Goal: Find specific page/section: Find specific page/section

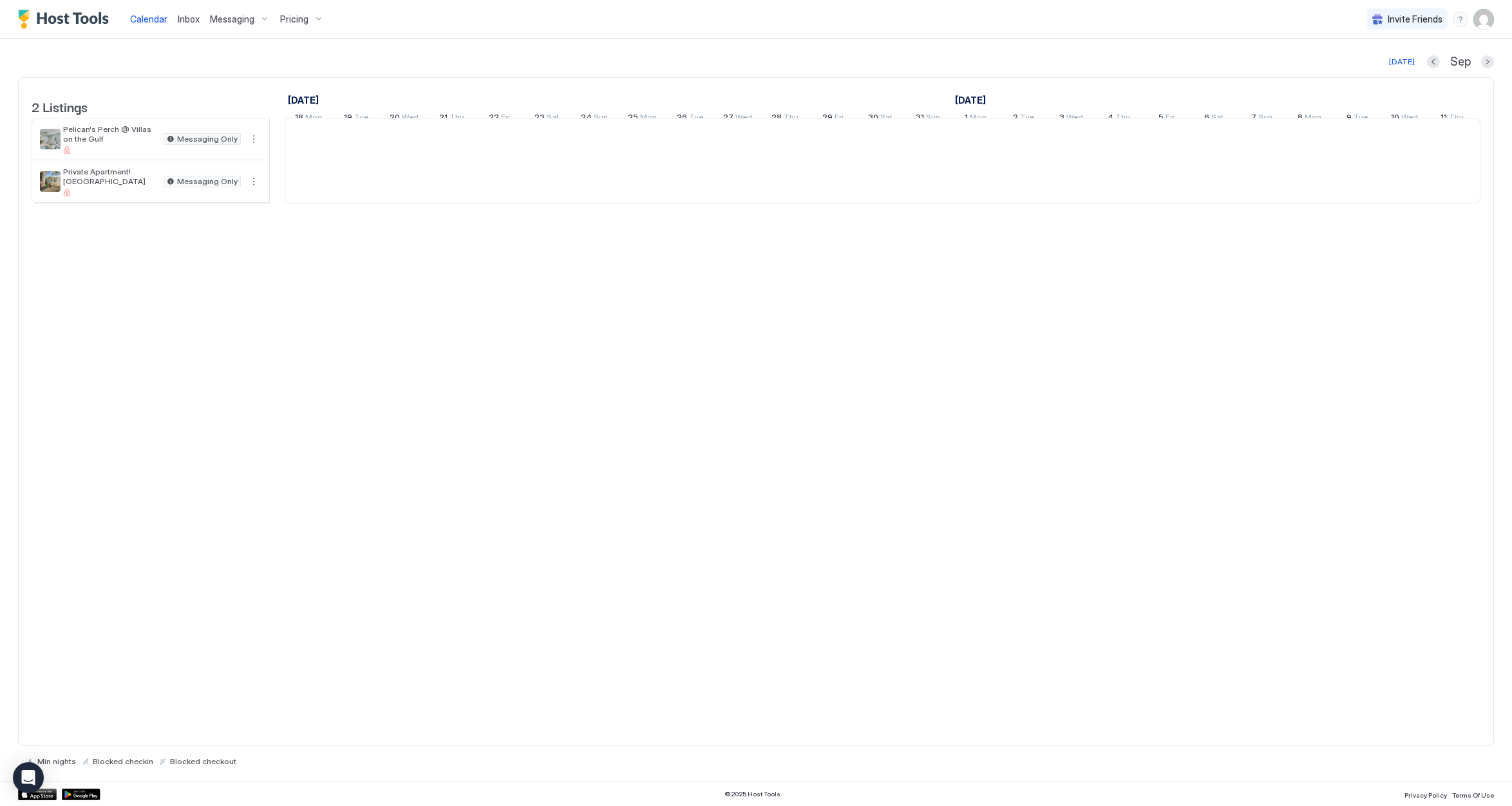
scroll to position [0, 716]
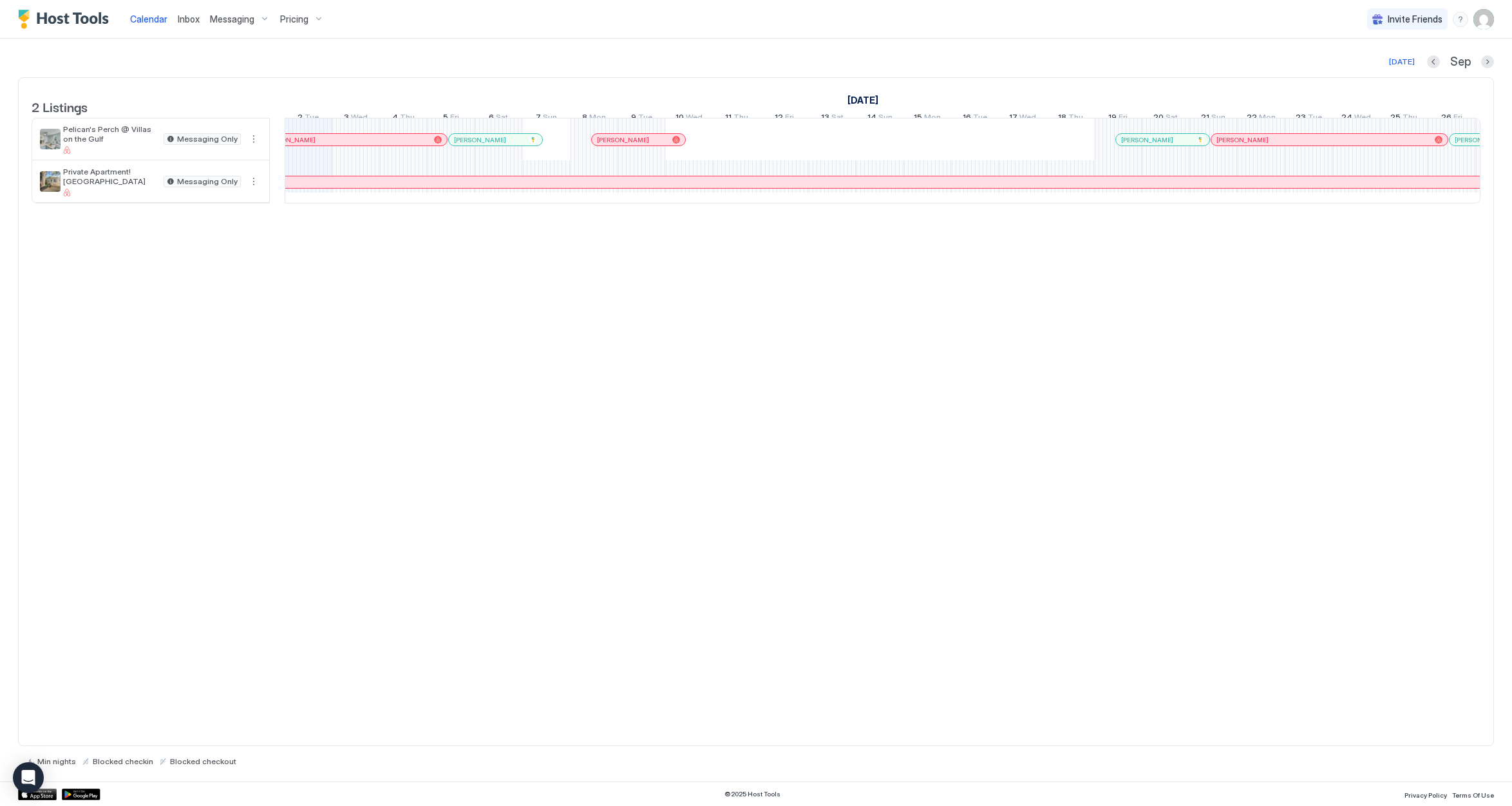
click at [224, 23] on span "Messaging" at bounding box center [232, 20] width 44 height 12
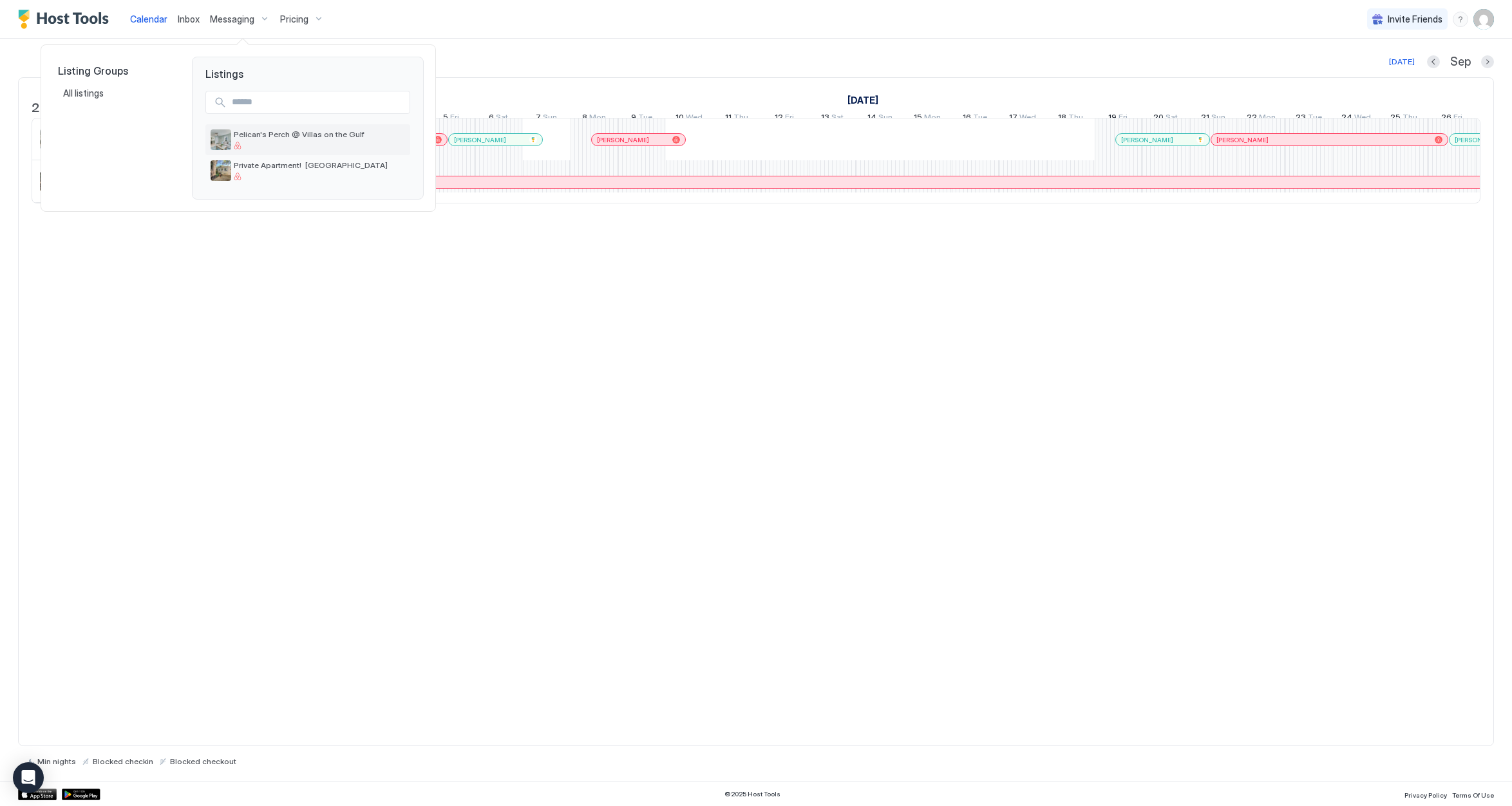
click at [296, 136] on span "Pelican's Perch @ Villas on the Gulf" at bounding box center [319, 134] width 171 height 10
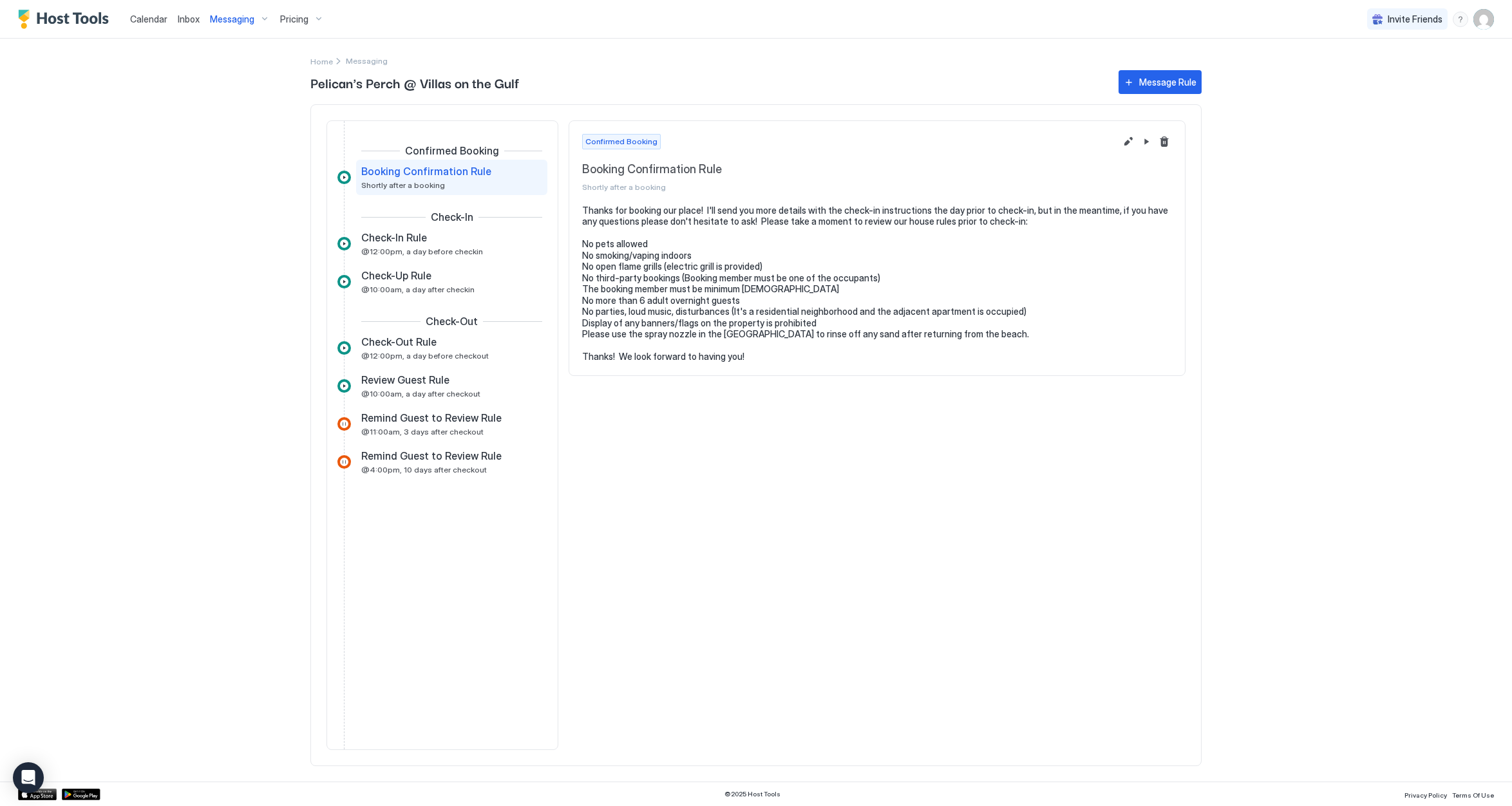
click at [147, 20] on span "Calendar" at bounding box center [149, 19] width 37 height 11
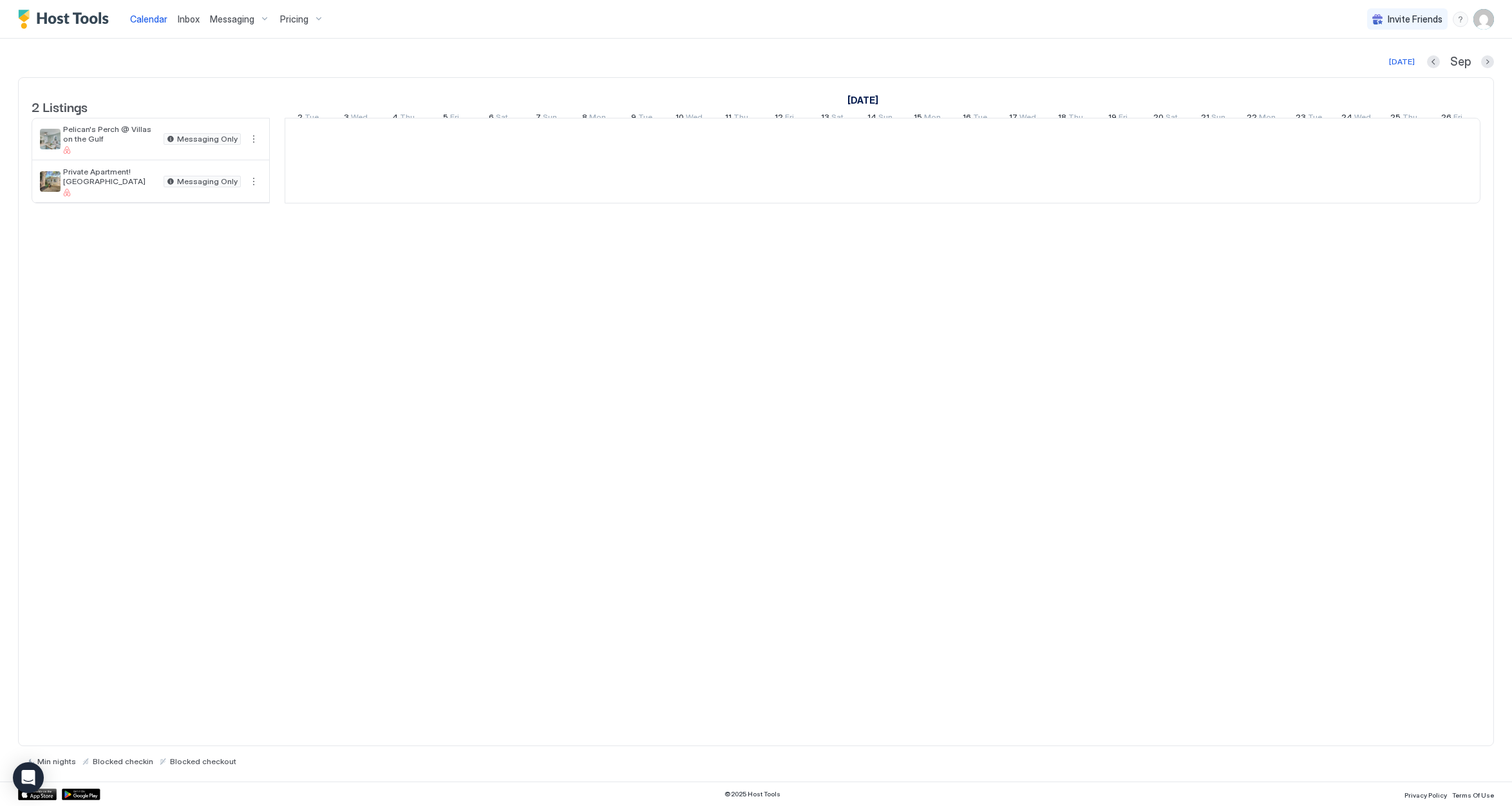
scroll to position [0, 716]
